Goal: Task Accomplishment & Management: Use online tool/utility

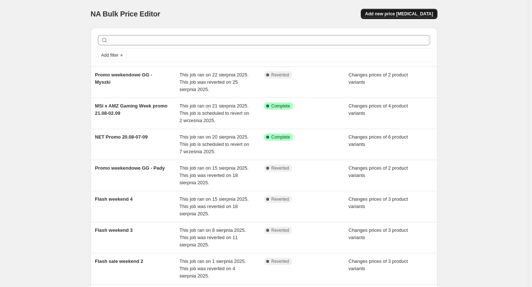
click at [402, 16] on span "Add new price [MEDICAL_DATA]" at bounding box center [399, 14] width 68 height 6
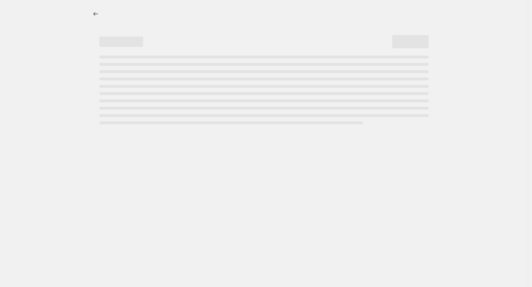
select select "percentage"
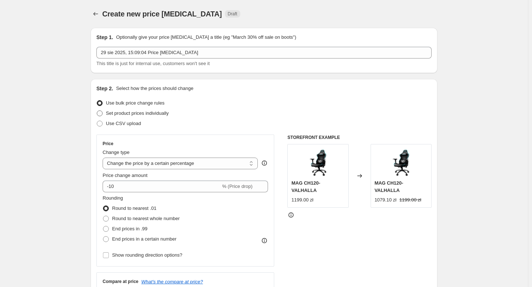
click at [138, 114] on span "Set product prices individually" at bounding box center [137, 112] width 63 height 5
click at [97, 111] on input "Set product prices individually" at bounding box center [97, 110] width 0 height 0
radio input "true"
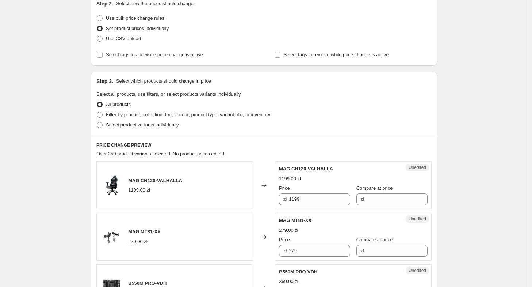
scroll to position [110, 0]
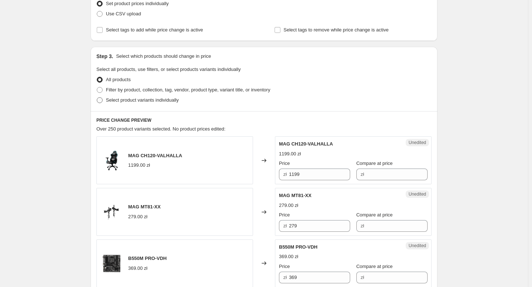
click at [137, 100] on span "Select product variants individually" at bounding box center [142, 99] width 73 height 5
click at [97, 97] on input "Select product variants individually" at bounding box center [97, 97] width 0 height 0
radio input "true"
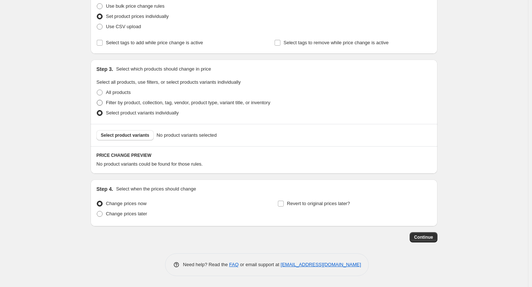
scroll to position [96, 0]
click at [131, 133] on span "Select product variants" at bounding box center [125, 136] width 49 height 6
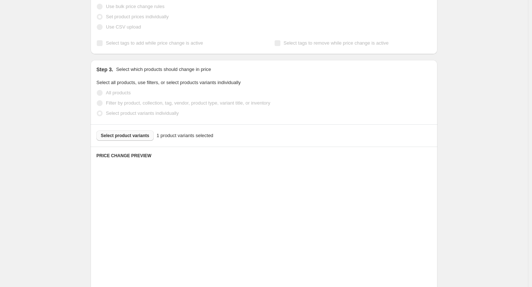
scroll to position [164, 0]
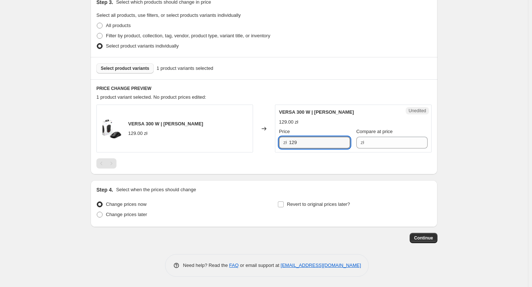
drag, startPoint x: 306, startPoint y: 144, endPoint x: 270, endPoint y: 135, distance: 36.7
click at [270, 135] on div "VERSA 300 W | Myszki Gamingowe 129.00 zł Changed to Unedited VERSA 300 W | Mysz…" at bounding box center [263, 128] width 335 height 48
type input "79"
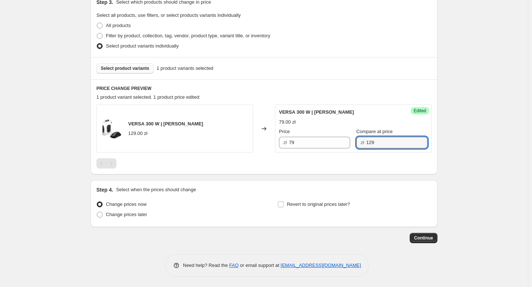
type input "129"
click at [129, 63] on button "Select product variants" at bounding box center [124, 68] width 57 height 10
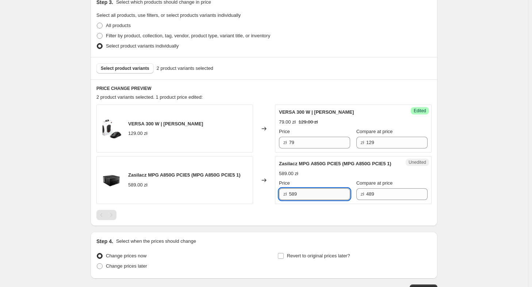
click at [309, 200] on input "589" at bounding box center [319, 194] width 61 height 12
type input "5"
type input "429"
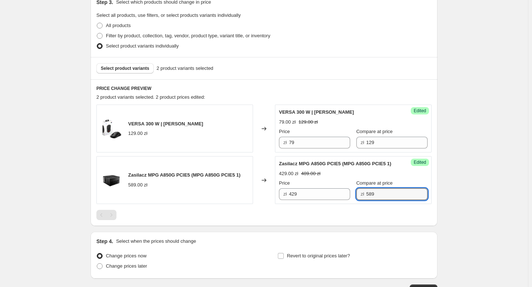
type input "589"
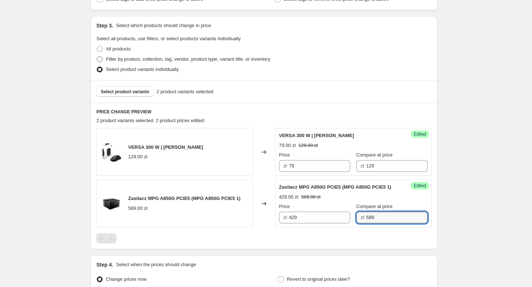
scroll to position [112, 0]
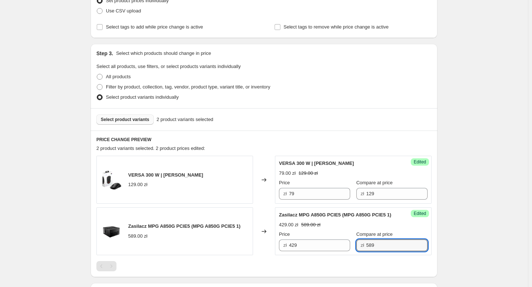
click at [135, 116] on span "Select product variants" at bounding box center [125, 119] width 49 height 6
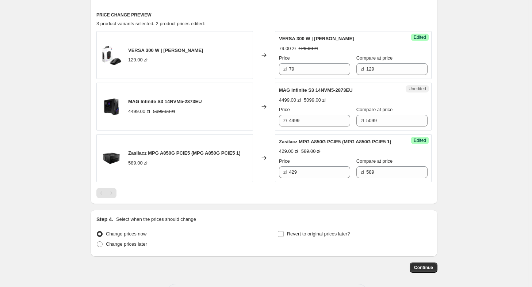
scroll to position [259, 0]
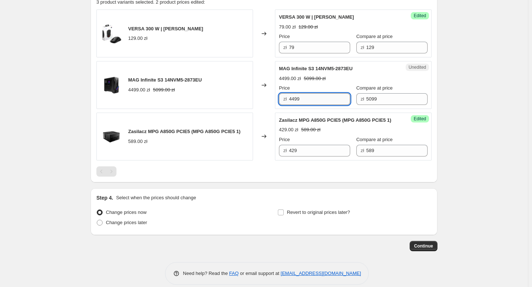
click at [316, 102] on input "4499" at bounding box center [319, 99] width 61 height 12
type input "4199"
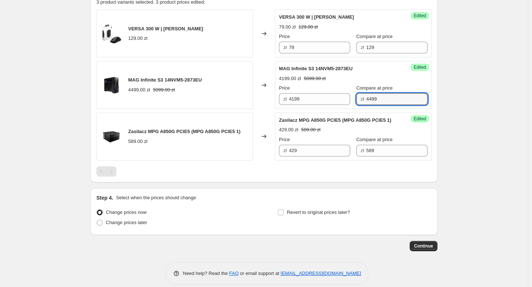
type input "4499"
click at [489, 157] on div "Create new price [MEDICAL_DATA]. This page is ready Create new price [MEDICAL_D…" at bounding box center [264, 18] width 528 height 554
click at [497, 160] on div "Create new price [MEDICAL_DATA]. This page is ready Create new price [MEDICAL_D…" at bounding box center [264, 18] width 528 height 554
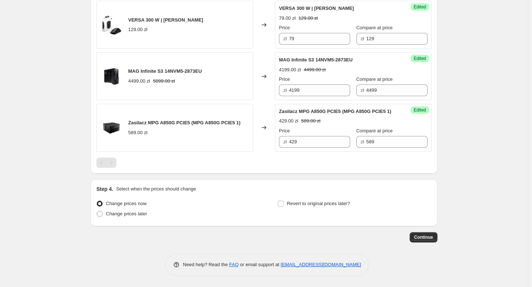
scroll to position [273, 0]
click at [144, 214] on span "Change prices later" at bounding box center [126, 213] width 41 height 5
click at [97, 211] on input "Change prices later" at bounding box center [97, 211] width 0 height 0
radio input "true"
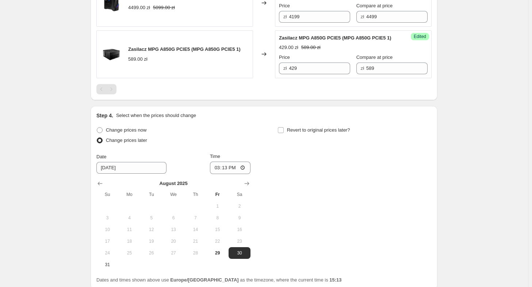
scroll to position [346, 0]
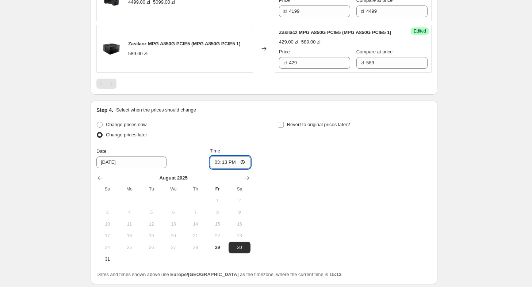
click at [227, 168] on input "15:13" at bounding box center [230, 162] width 41 height 12
type input "16:00"
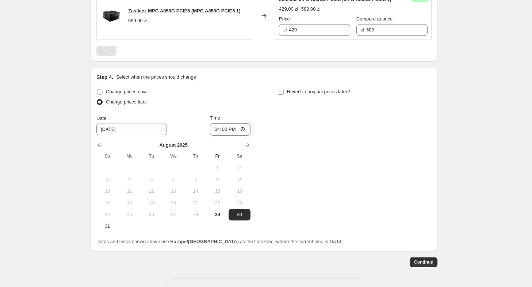
scroll to position [410, 0]
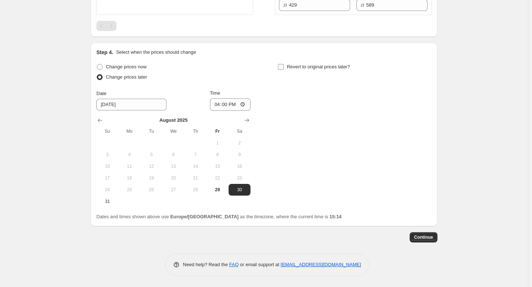
click at [323, 69] on span "Revert to original prices later?" at bounding box center [318, 66] width 63 height 5
click at [284, 70] on input "Revert to original prices later?" at bounding box center [281, 67] width 6 height 6
checkbox input "true"
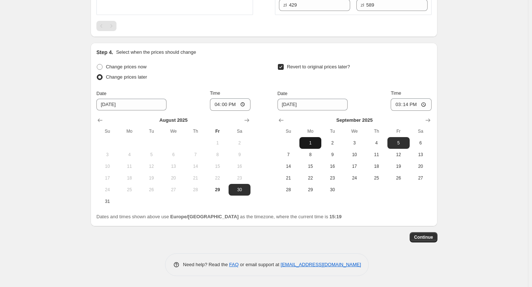
click at [315, 145] on span "1" at bounding box center [310, 143] width 16 height 6
type input "[DATE]"
click at [412, 105] on input "15:14" at bounding box center [411, 104] width 41 height 12
type input "09:00"
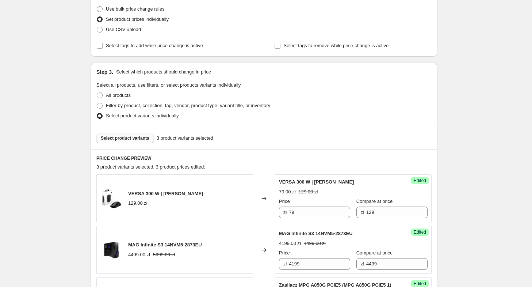
scroll to position [0, 0]
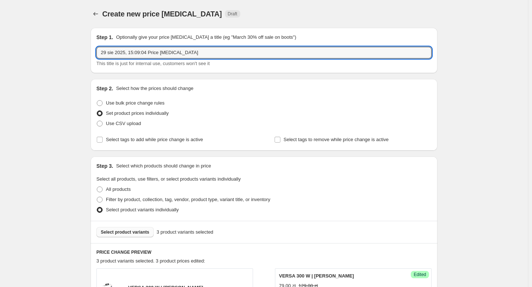
drag, startPoint x: 200, startPoint y: 53, endPoint x: 28, endPoint y: 32, distance: 172.5
type input "Flash Sale"
drag, startPoint x: 487, startPoint y: 173, endPoint x: 486, endPoint y: 179, distance: 6.6
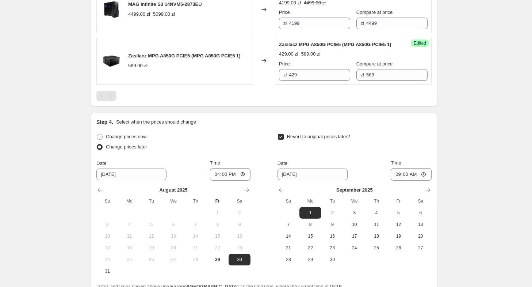
scroll to position [410, 0]
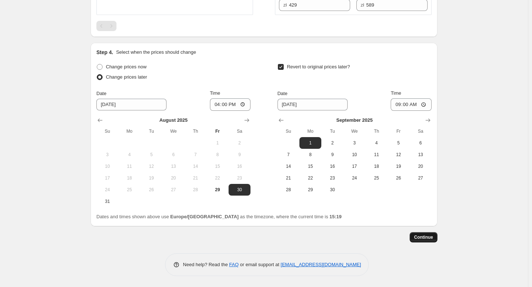
click at [435, 234] on button "Continue" at bounding box center [424, 237] width 28 height 10
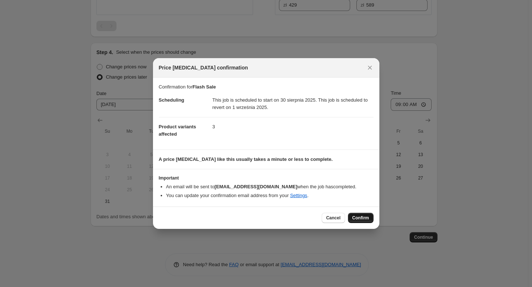
click at [356, 218] on span "Confirm" at bounding box center [360, 218] width 17 height 6
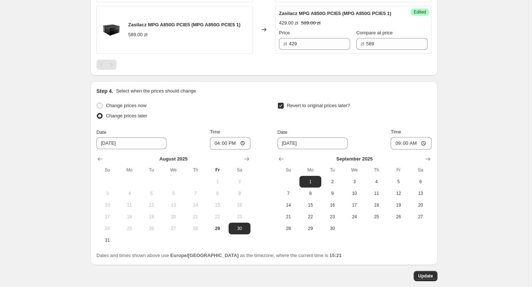
drag, startPoint x: 502, startPoint y: 205, endPoint x: 502, endPoint y: 201, distance: 4.1
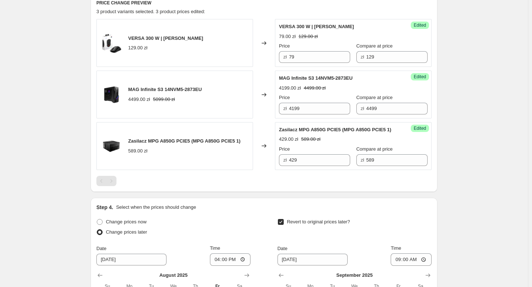
scroll to position [438, 0]
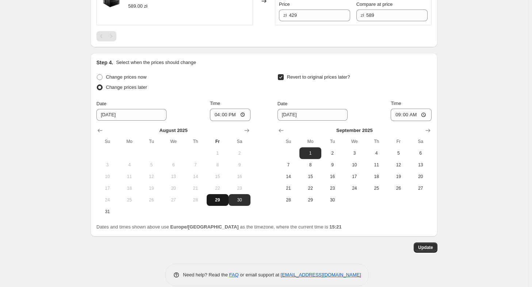
click at [217, 203] on span "29" at bounding box center [218, 200] width 16 height 6
type input "[DATE]"
click at [424, 250] on span "Update" at bounding box center [425, 247] width 15 height 6
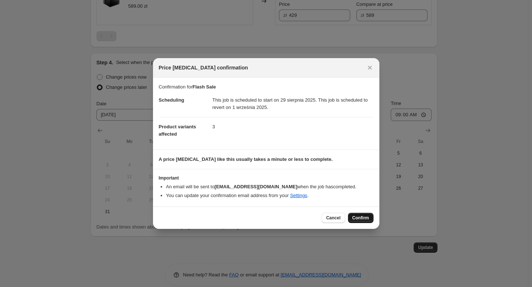
click at [359, 221] on button "Confirm" at bounding box center [361, 217] width 26 height 10
